Goal: Check status: Check status

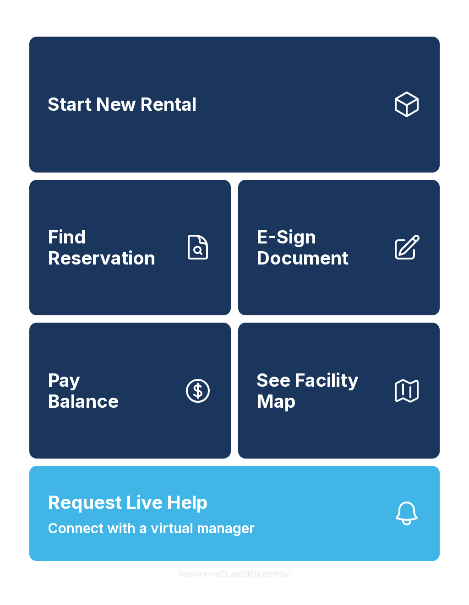
click at [175, 253] on span "Find Reservation" at bounding box center [112, 248] width 128 height 42
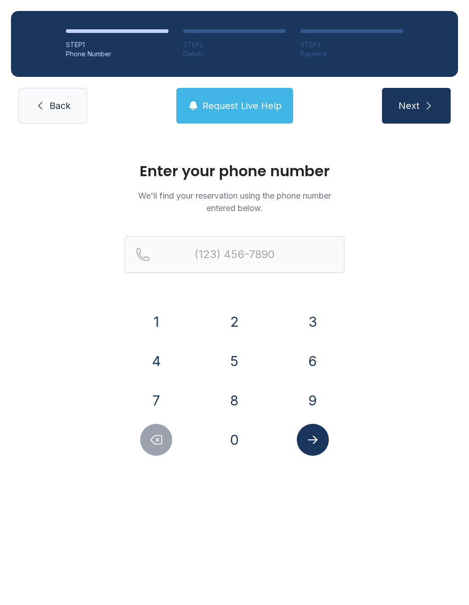
click at [244, 396] on button "8" at bounding box center [234, 401] width 32 height 32
click at [320, 365] on button "6" at bounding box center [313, 361] width 32 height 32
click at [146, 370] on button "4" at bounding box center [156, 361] width 32 height 32
click at [309, 395] on button "9" at bounding box center [313, 401] width 32 height 32
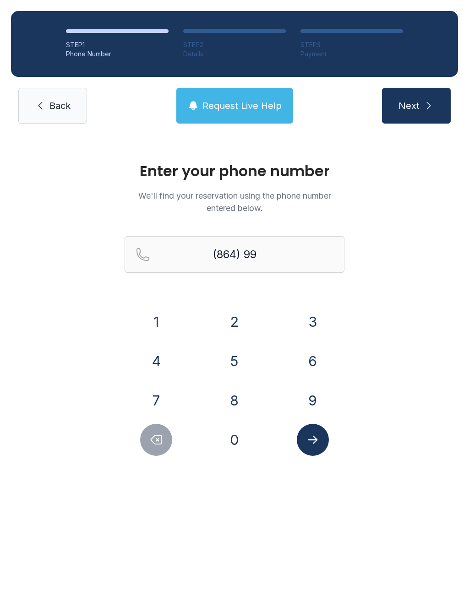
click at [240, 322] on button "2" at bounding box center [234, 322] width 32 height 32
click at [239, 322] on button "2" at bounding box center [234, 322] width 32 height 32
click at [245, 448] on button "0" at bounding box center [234, 440] width 32 height 32
click at [309, 329] on button "3" at bounding box center [313, 322] width 32 height 32
click at [319, 323] on button "3" at bounding box center [313, 322] width 32 height 32
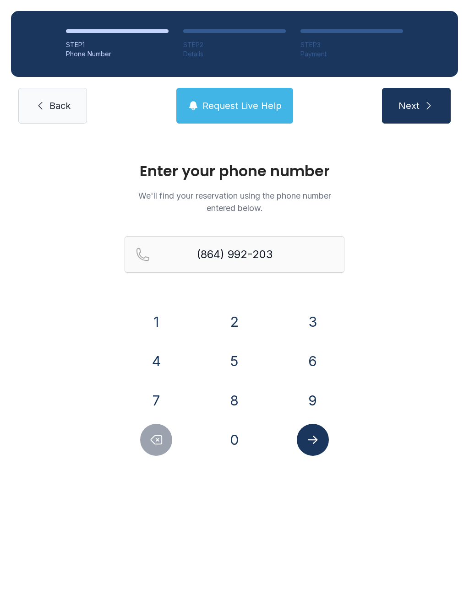
type input "[PHONE_NUMBER]"
click at [316, 444] on icon "Submit lookup form" at bounding box center [313, 440] width 14 height 14
